Goal: Find specific page/section

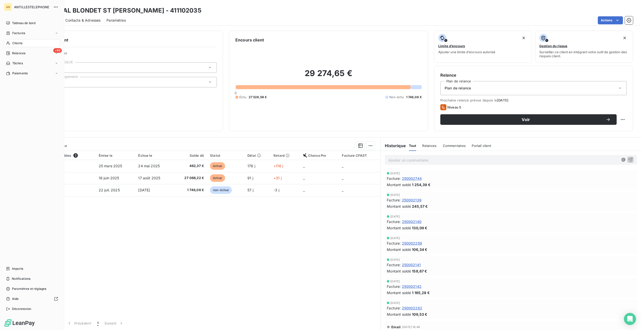
click at [12, 42] on span "Clients" at bounding box center [17, 43] width 10 height 5
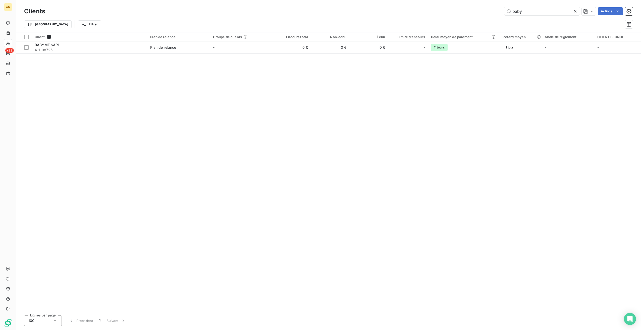
type input "baby"
click at [99, 44] on div "BABYME SARL" at bounding box center [89, 44] width 109 height 5
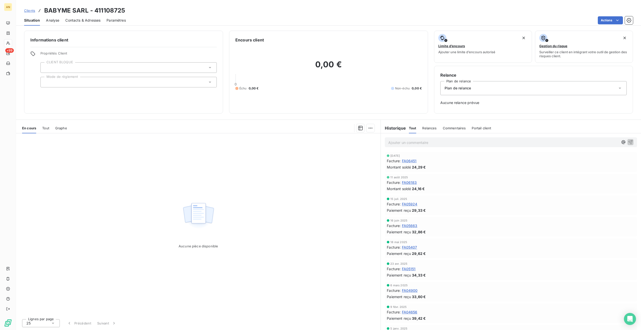
click at [44, 127] on span "Tout" at bounding box center [45, 128] width 7 height 4
